Goal: Browse casually

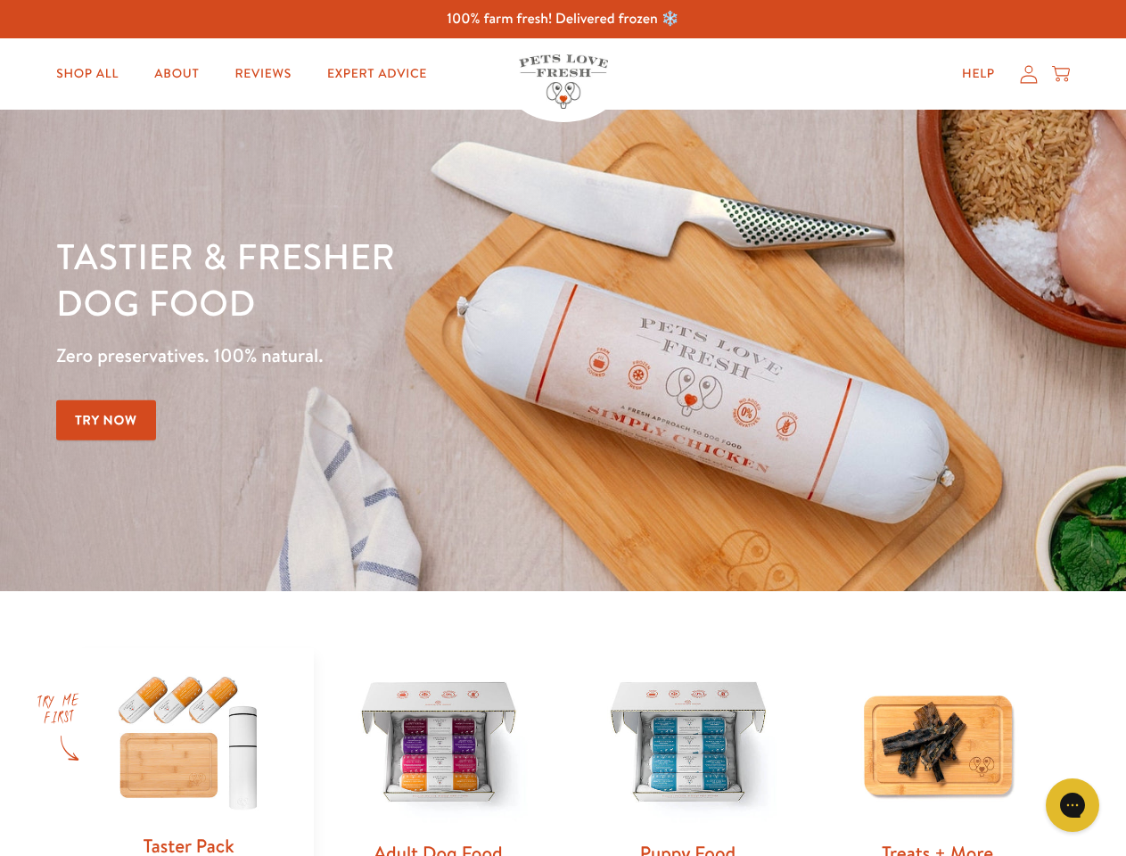
click at [563, 428] on div "Tastier & fresher dog food Zero preservatives. 100% natural. Try Now" at bounding box center [394, 350] width 676 height 235
click at [1073, 805] on icon "Gorgias live chat" at bounding box center [1072, 804] width 17 height 17
